Goal: Find specific page/section: Find specific page/section

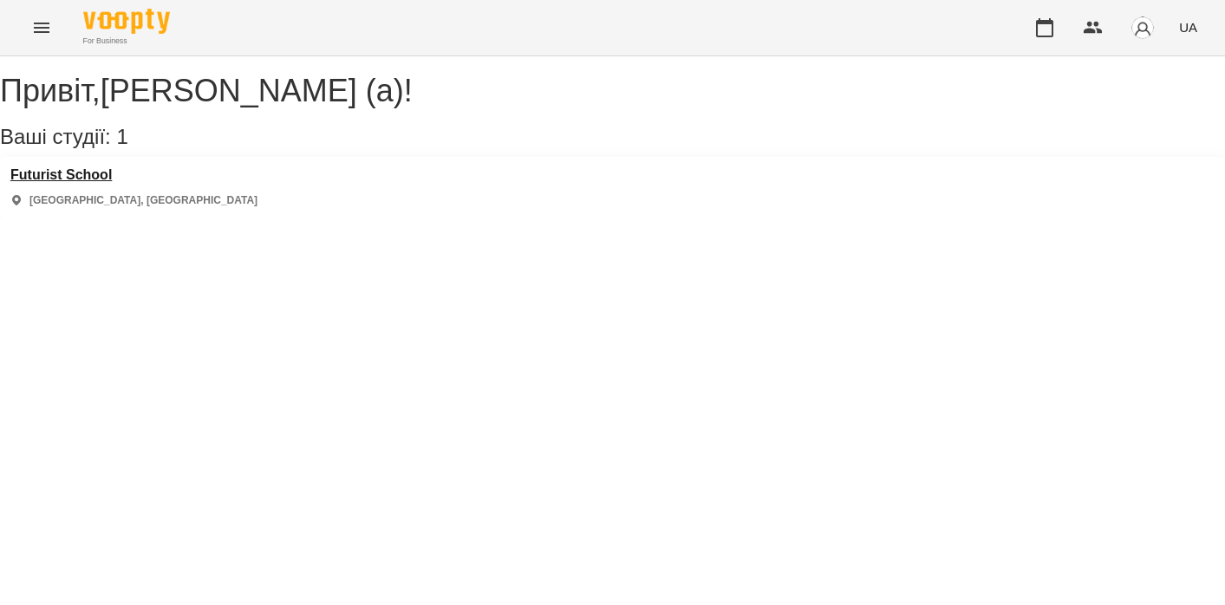
click at [88, 183] on h3 "Futurist School" at bounding box center [133, 175] width 247 height 16
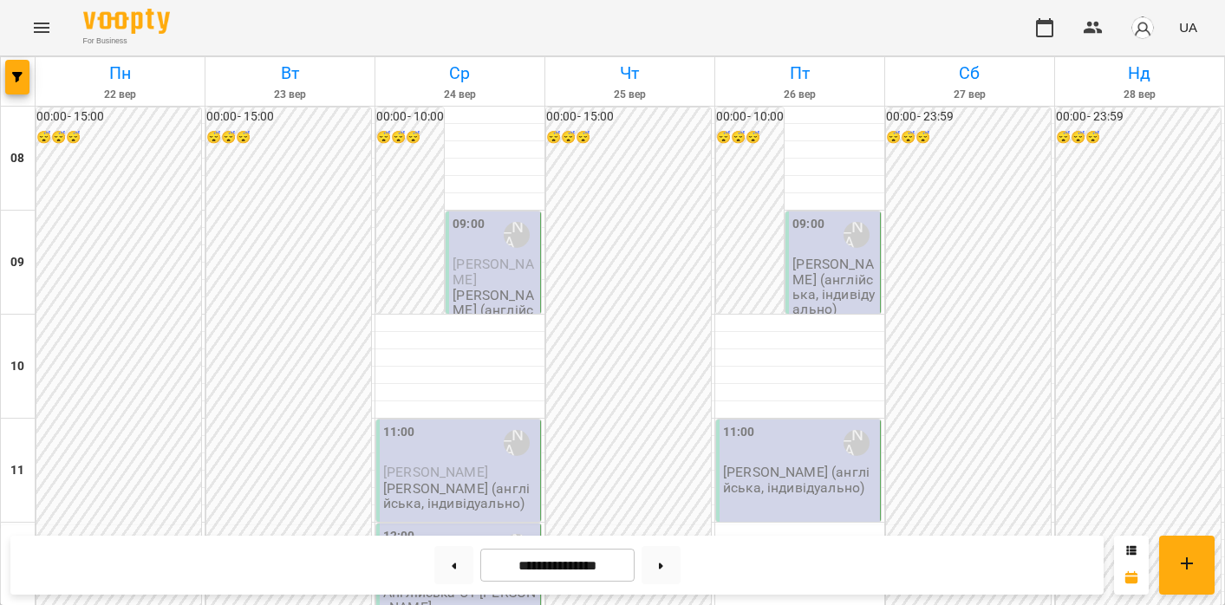
scroll to position [564, 0]
click at [451, 570] on button at bounding box center [453, 565] width 39 height 38
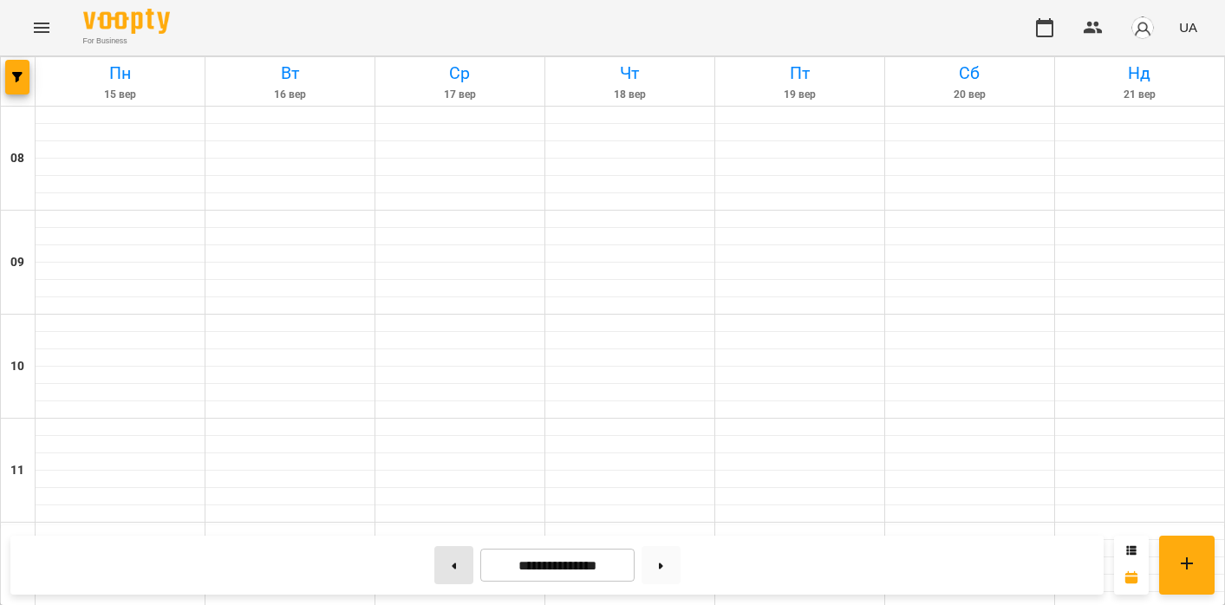
type input "**********"
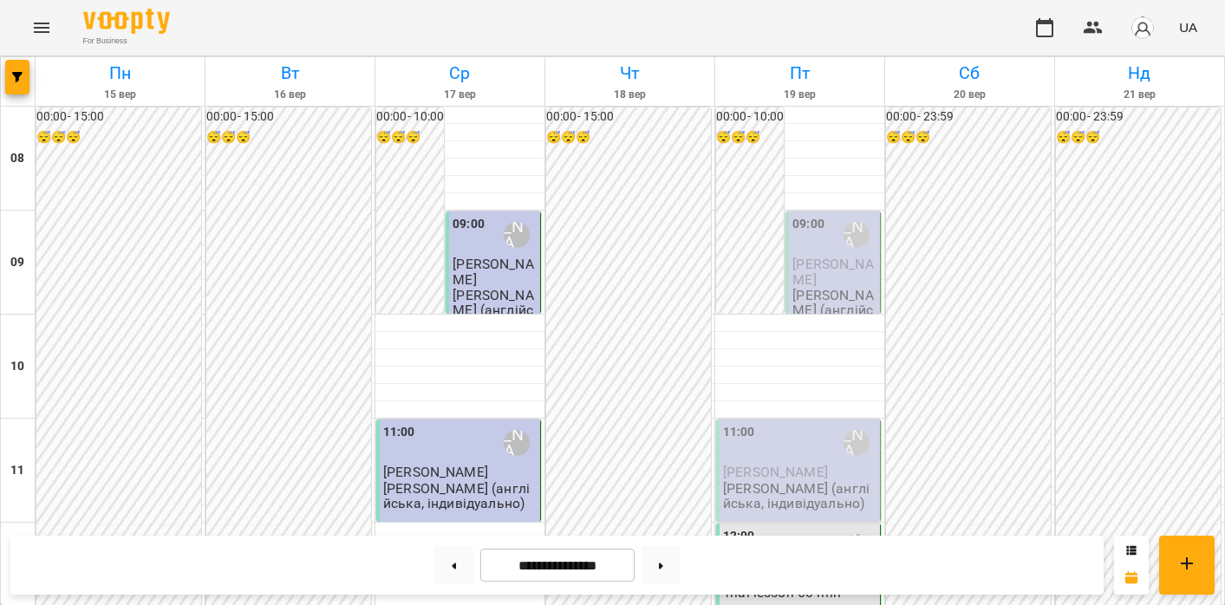
scroll to position [208, 0]
click at [813, 569] on p "yuliia_numero" at bounding box center [799, 576] width 153 height 15
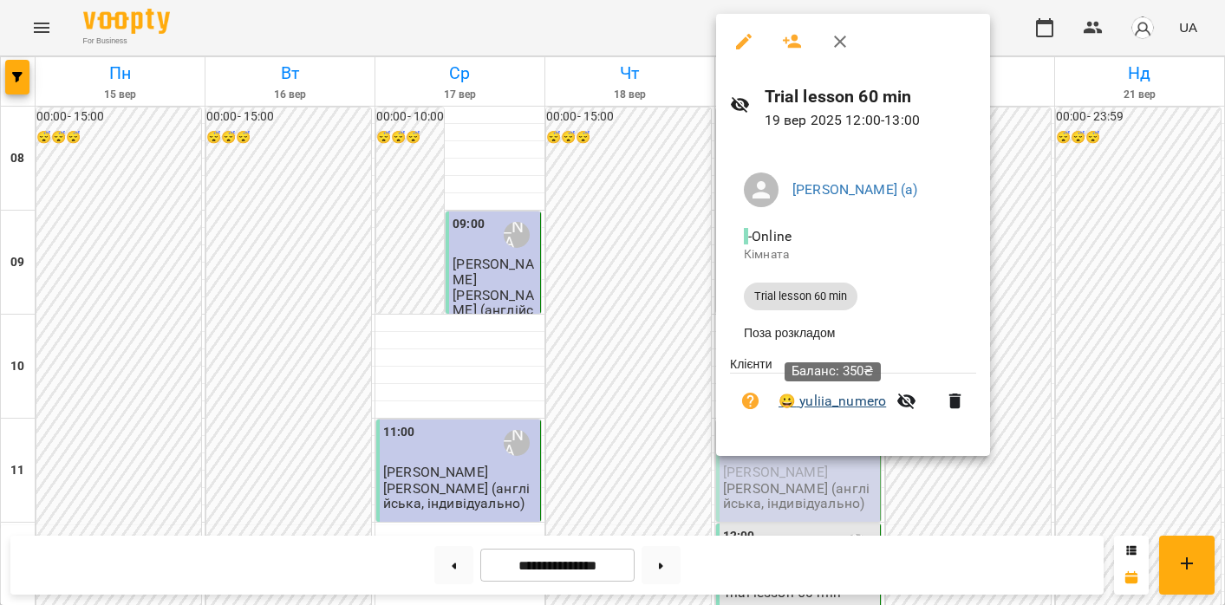
click at [821, 404] on link "😀 yuliia_numero" at bounding box center [831, 401] width 107 height 21
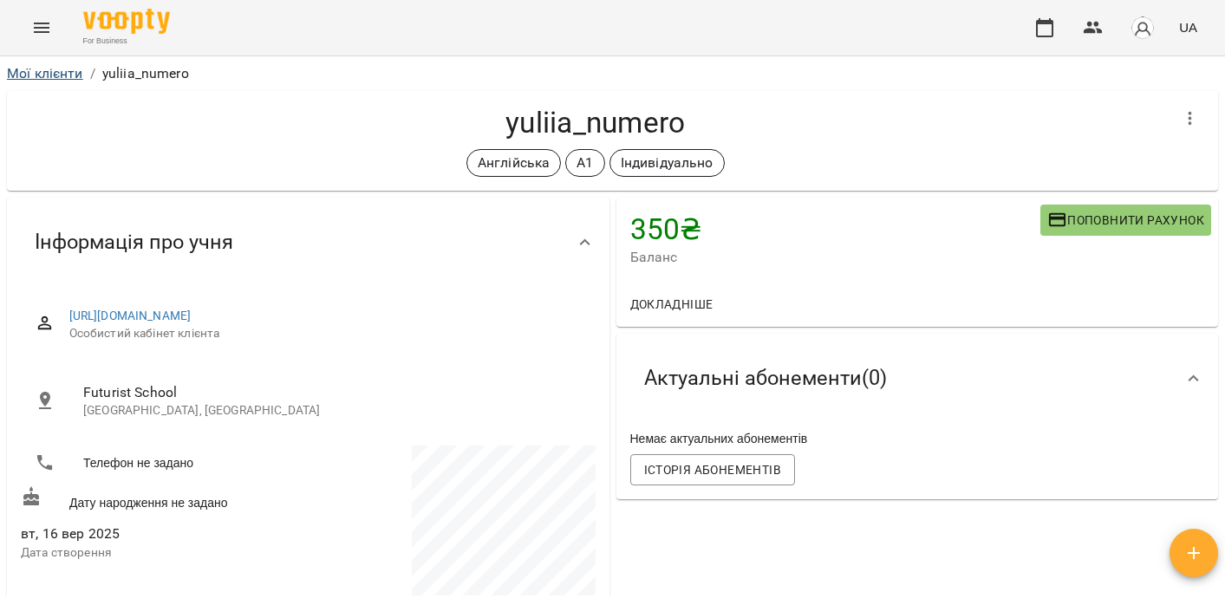
click at [37, 74] on link "Мої клієнти" at bounding box center [45, 73] width 76 height 16
